Goal: Information Seeking & Learning: Learn about a topic

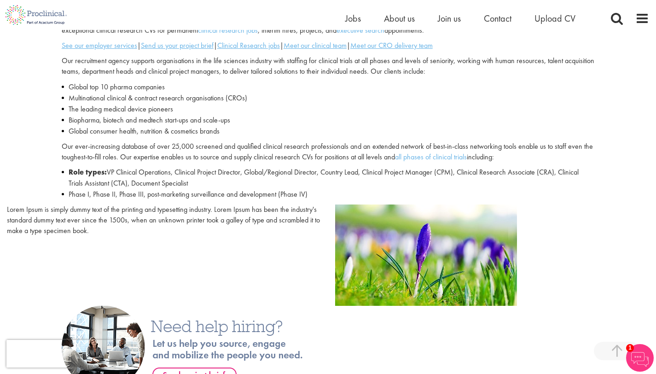
scroll to position [328, 0]
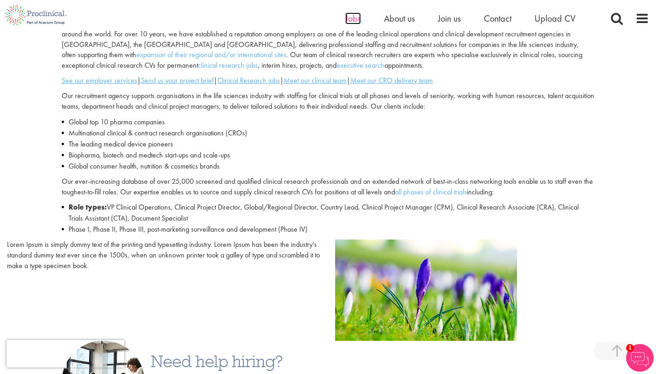
click at [351, 18] on span "Jobs" at bounding box center [353, 18] width 16 height 12
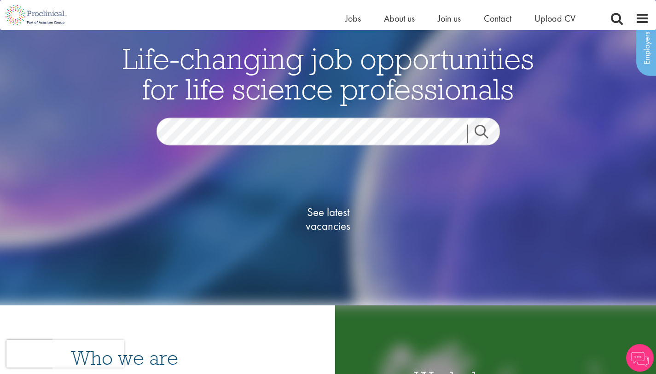
scroll to position [46, 0]
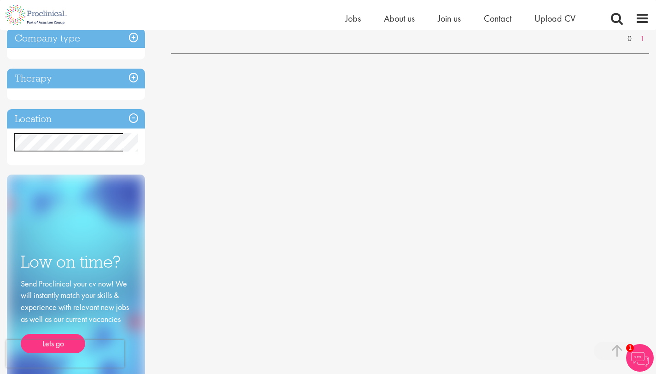
scroll to position [290, 0]
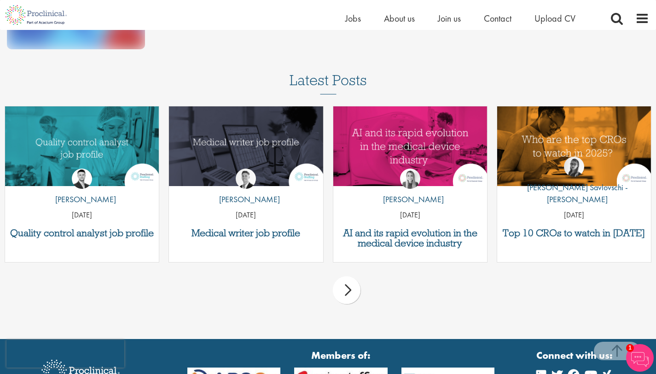
scroll to position [751, 0]
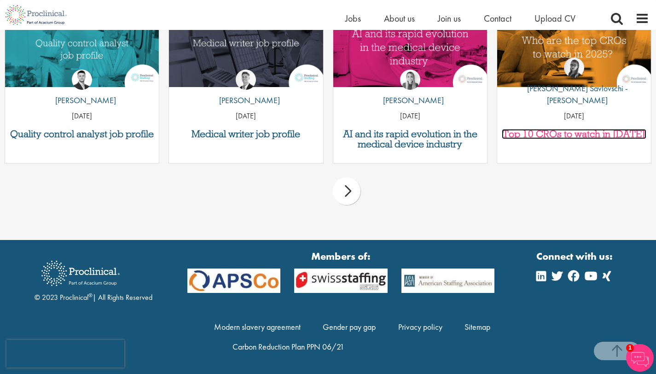
click at [574, 137] on h3 "Top 10 CROs to watch in [DATE]" at bounding box center [574, 134] width 145 height 10
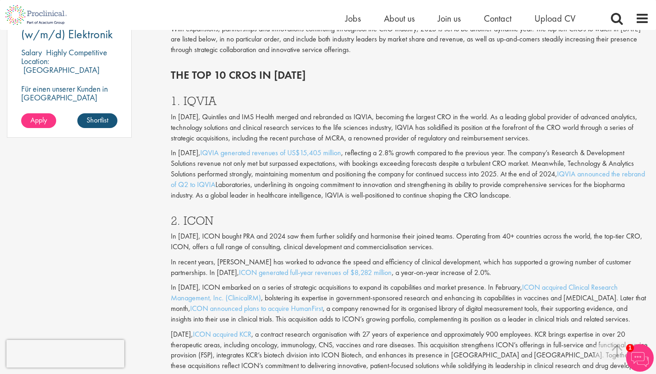
scroll to position [630, 0]
